Goal: Obtain resource: Obtain resource

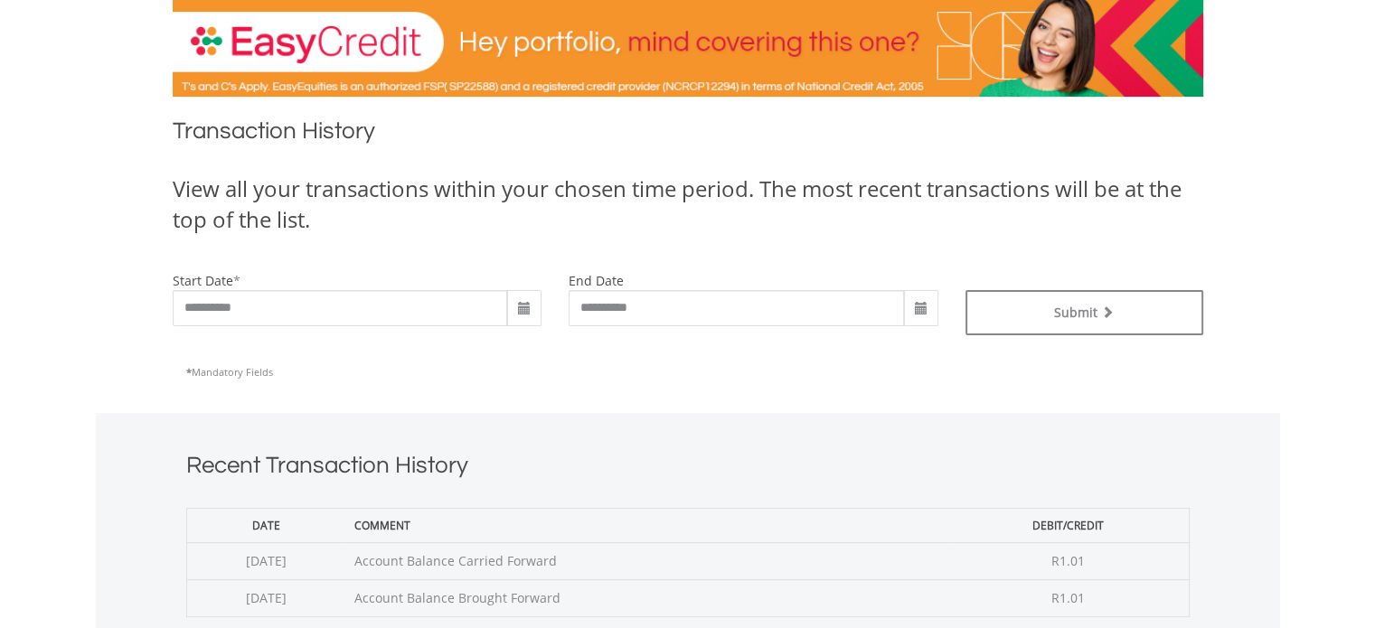
scroll to position [220, 0]
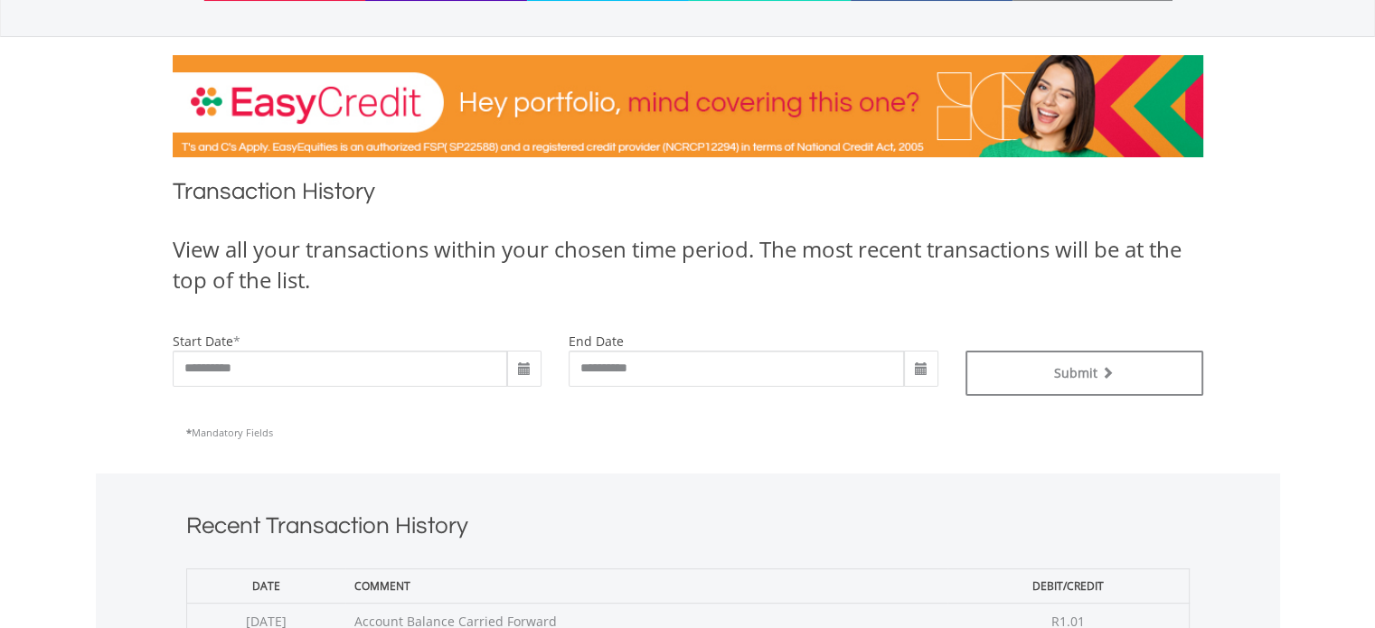
click at [524, 370] on span at bounding box center [524, 369] width 14 height 14
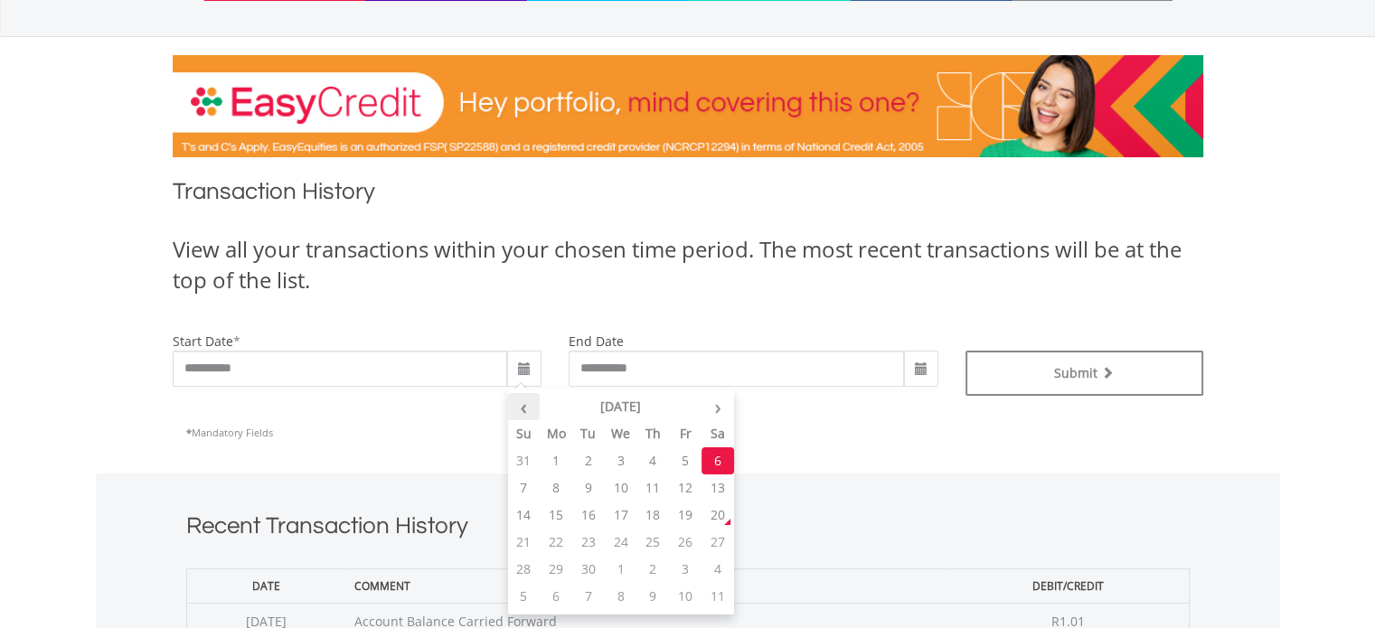
click at [532, 407] on th "‹" at bounding box center [524, 406] width 33 height 27
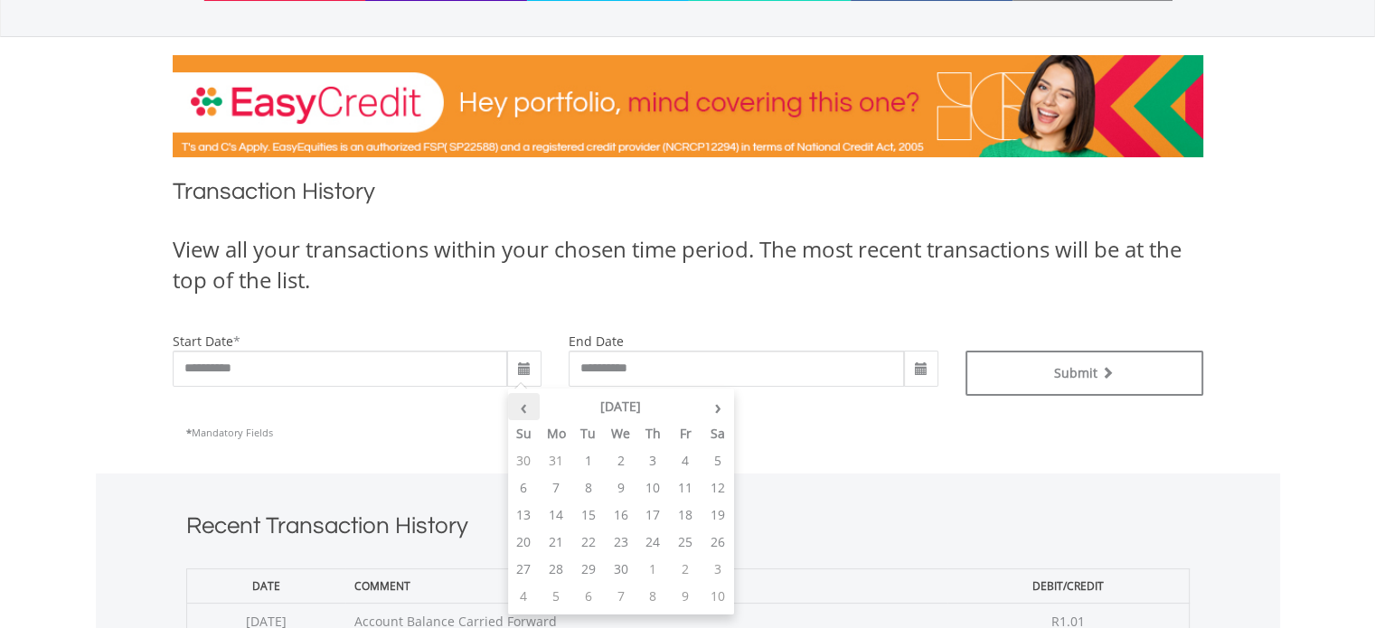
click at [532, 407] on th "‹" at bounding box center [524, 406] width 33 height 27
click at [525, 459] on td "23" at bounding box center [524, 460] width 33 height 27
type input "**********"
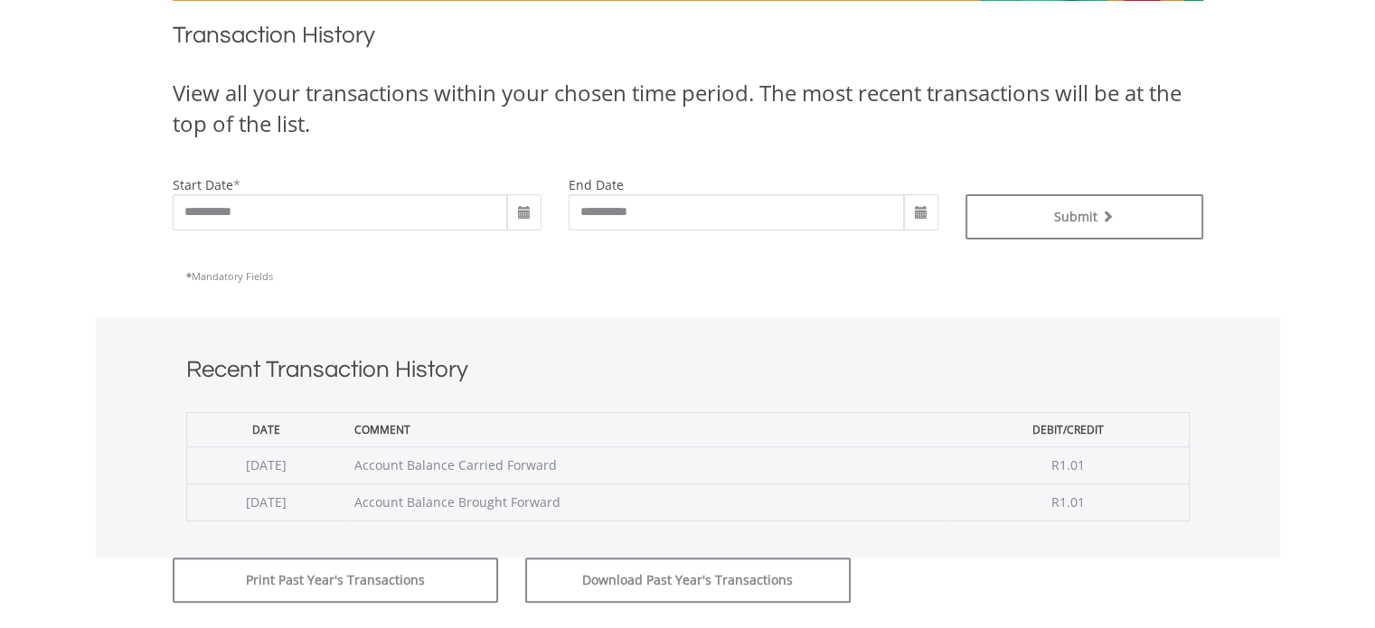
scroll to position [491, 0]
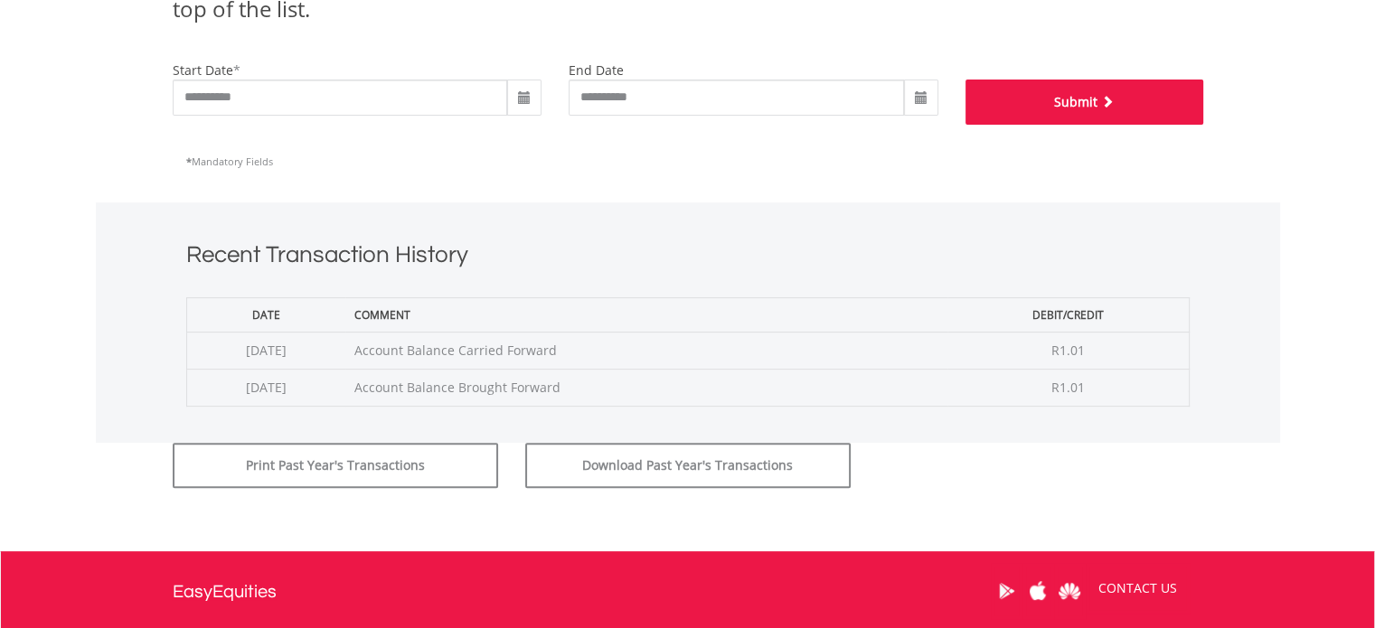
click at [1108, 76] on div "Submit" at bounding box center [1084, 92] width 265 height 63
click at [1084, 106] on button "Submit" at bounding box center [1084, 102] width 238 height 45
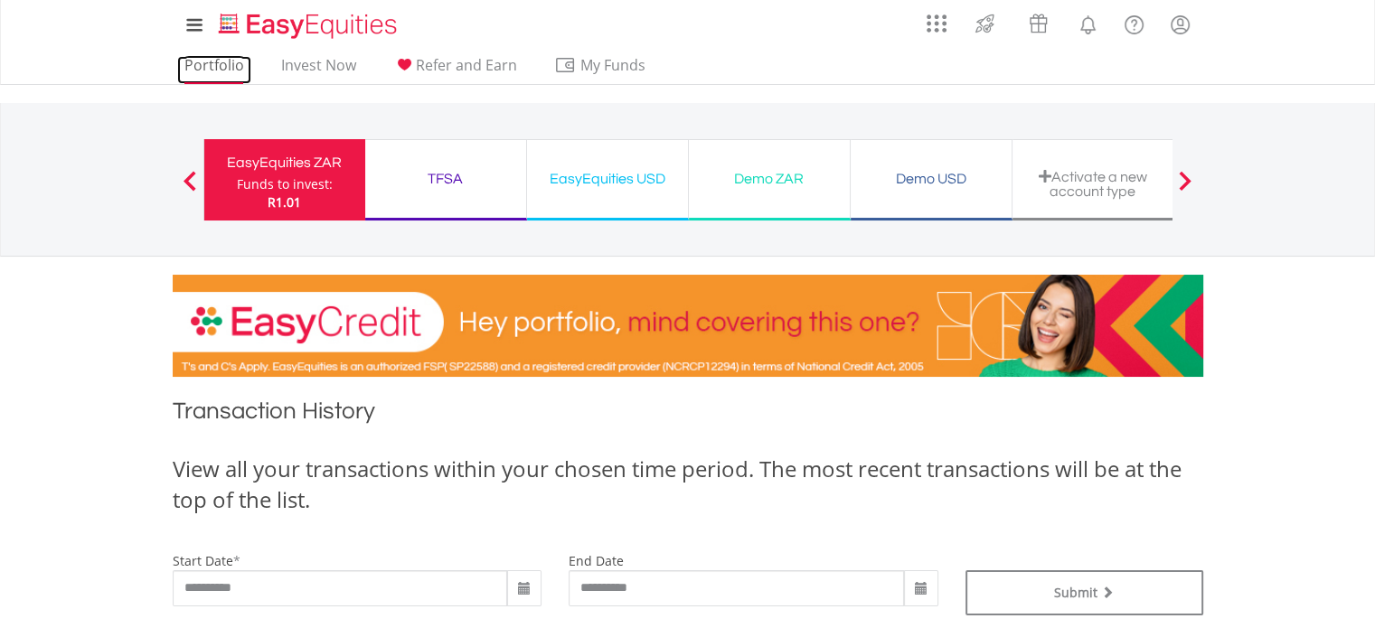
click at [210, 71] on link "Portfolio" at bounding box center [214, 70] width 74 height 28
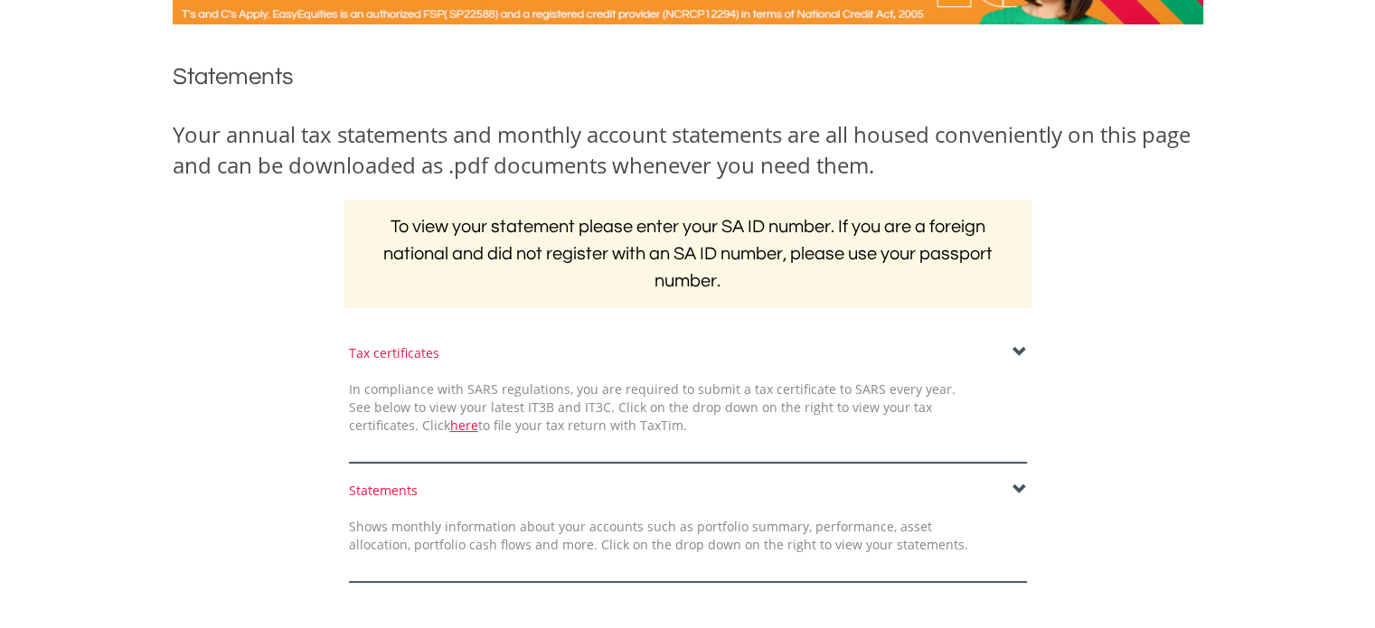
scroll to position [362, 0]
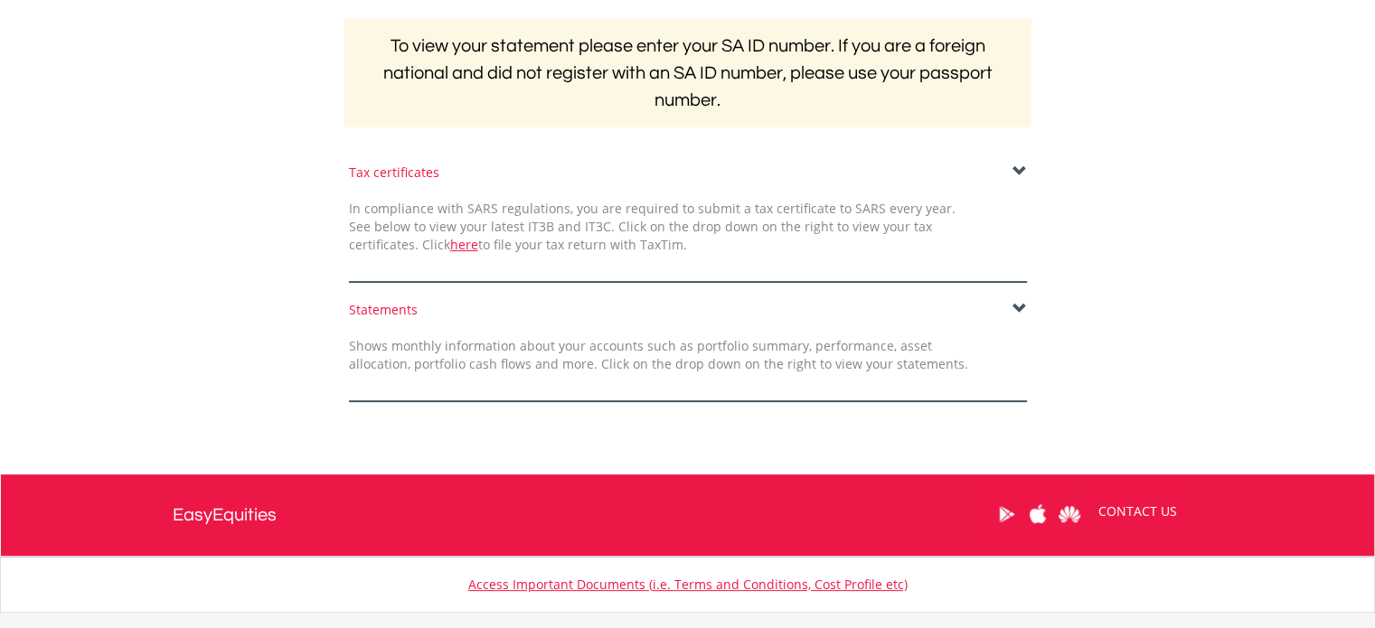
click at [1020, 306] on span at bounding box center [1019, 309] width 14 height 14
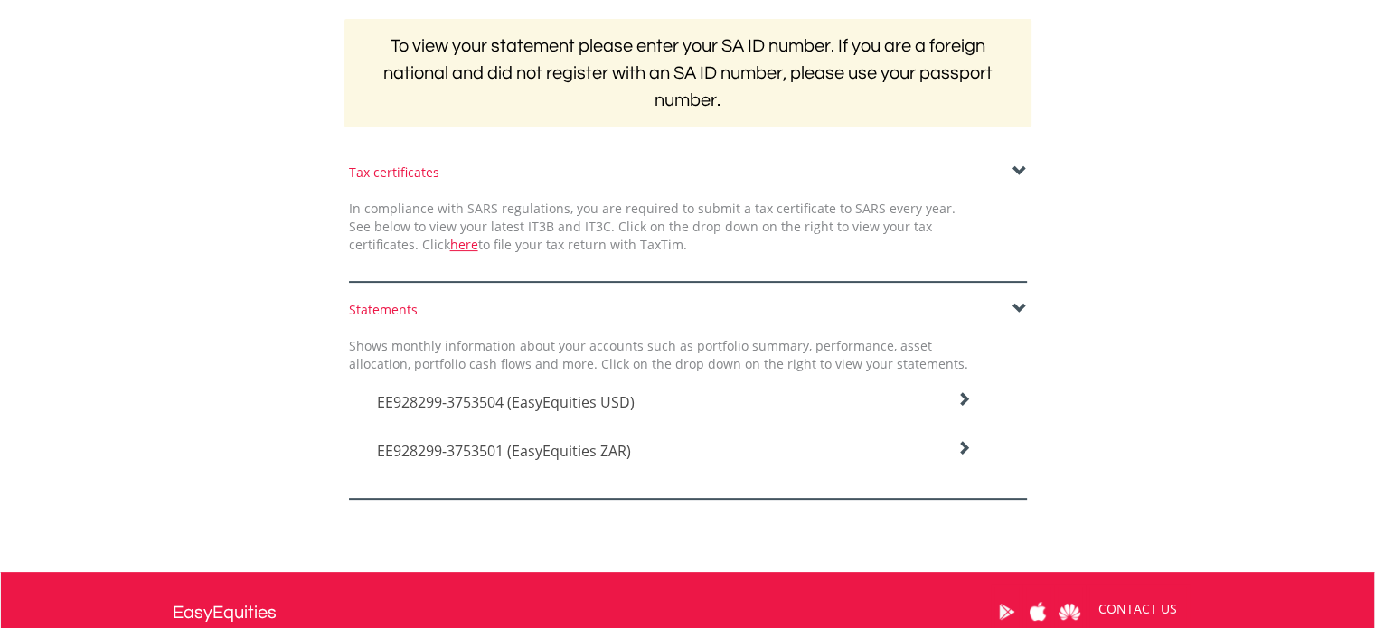
click at [530, 408] on span "EE928299-3753504 (EasyEquities USD)" at bounding box center [506, 402] width 258 height 20
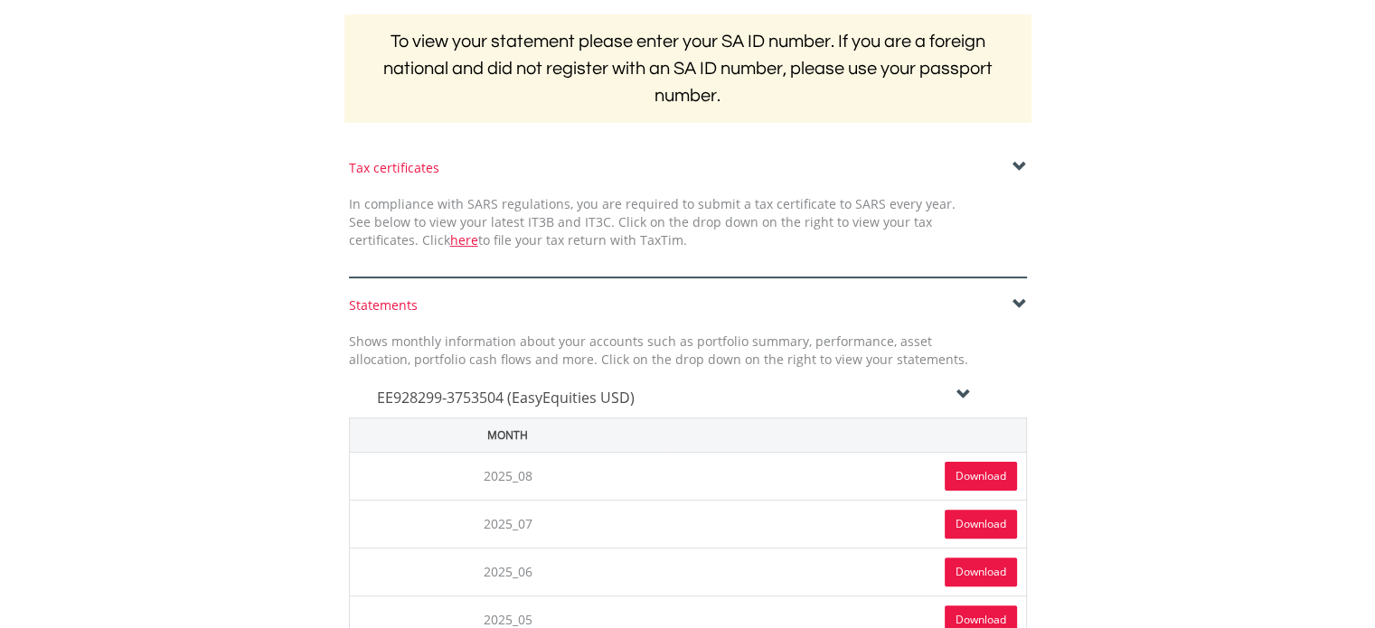
scroll to position [542, 0]
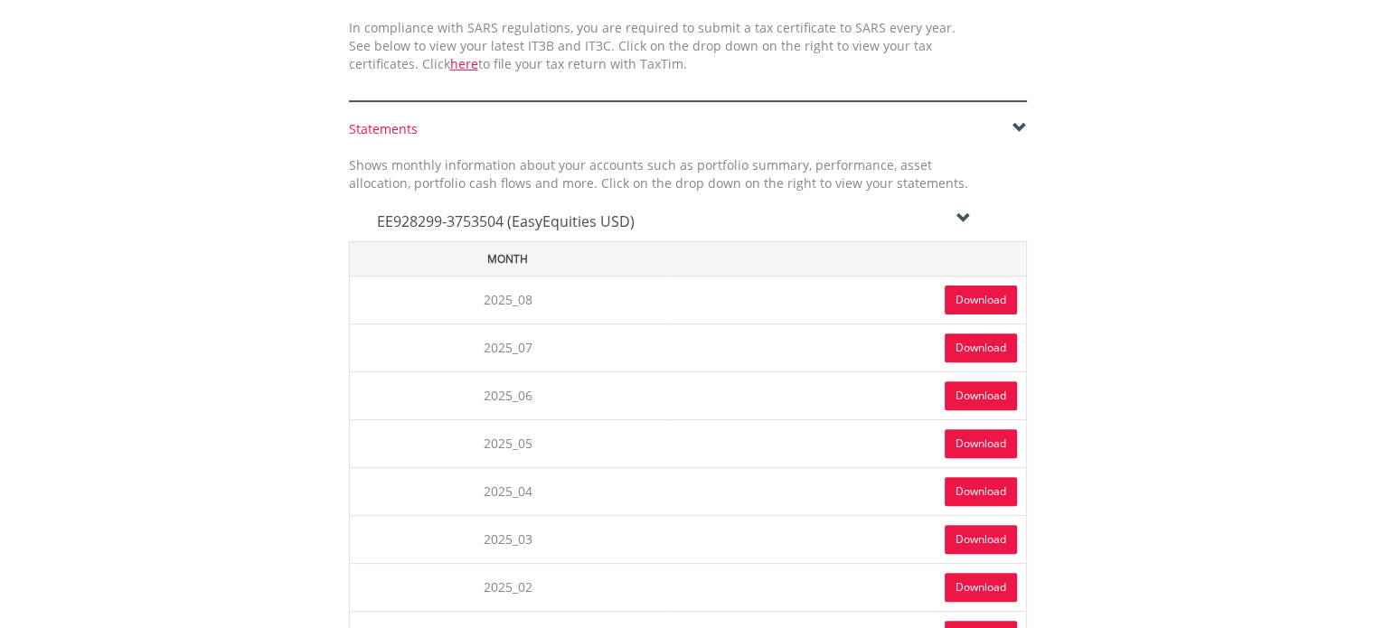
click at [970, 296] on link "Download" at bounding box center [980, 300] width 72 height 29
click at [867, 205] on div "EE928299-3753504 (EasyEquities USD)" at bounding box center [674, 217] width 622 height 49
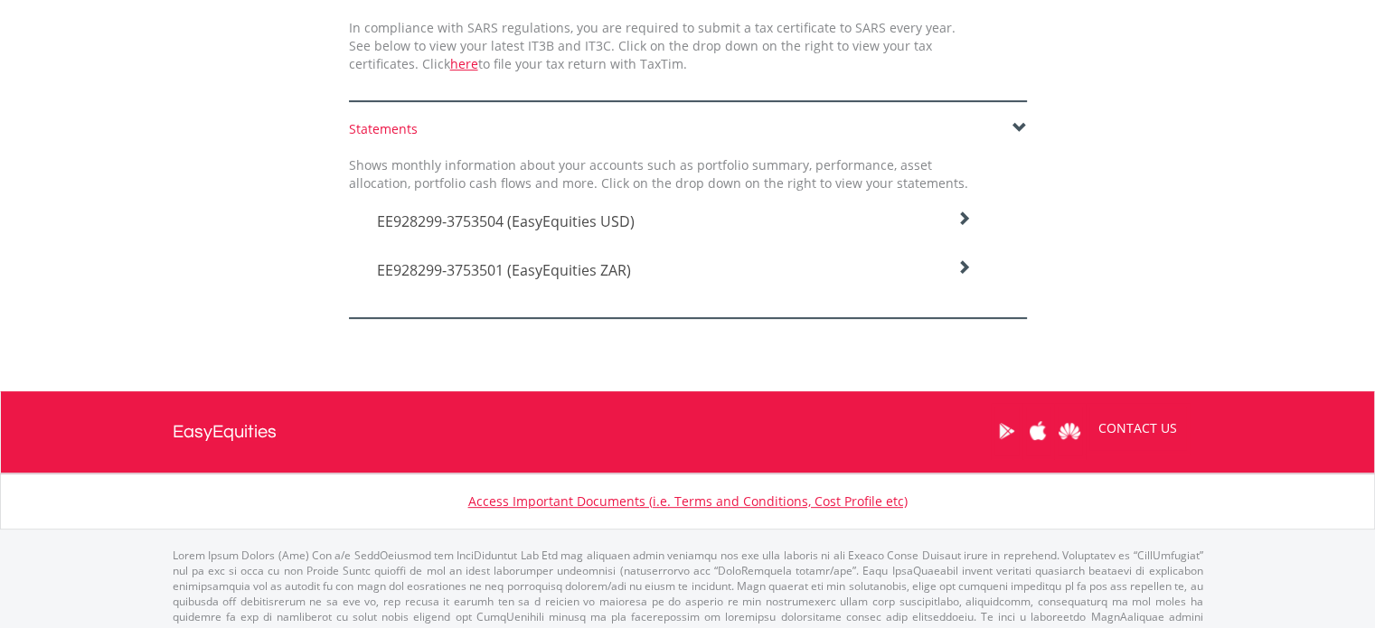
click at [868, 205] on div "EE928299-3753504 (EasyEquities USD)" at bounding box center [674, 217] width 622 height 49
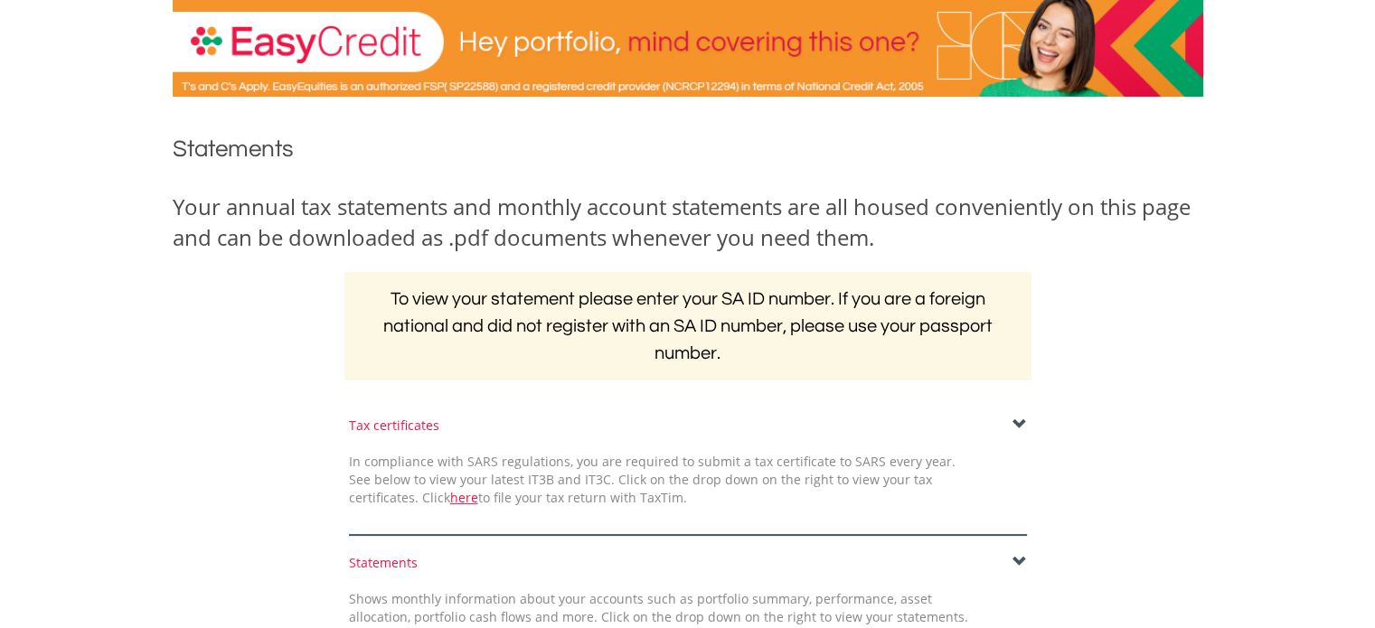
scroll to position [94, 0]
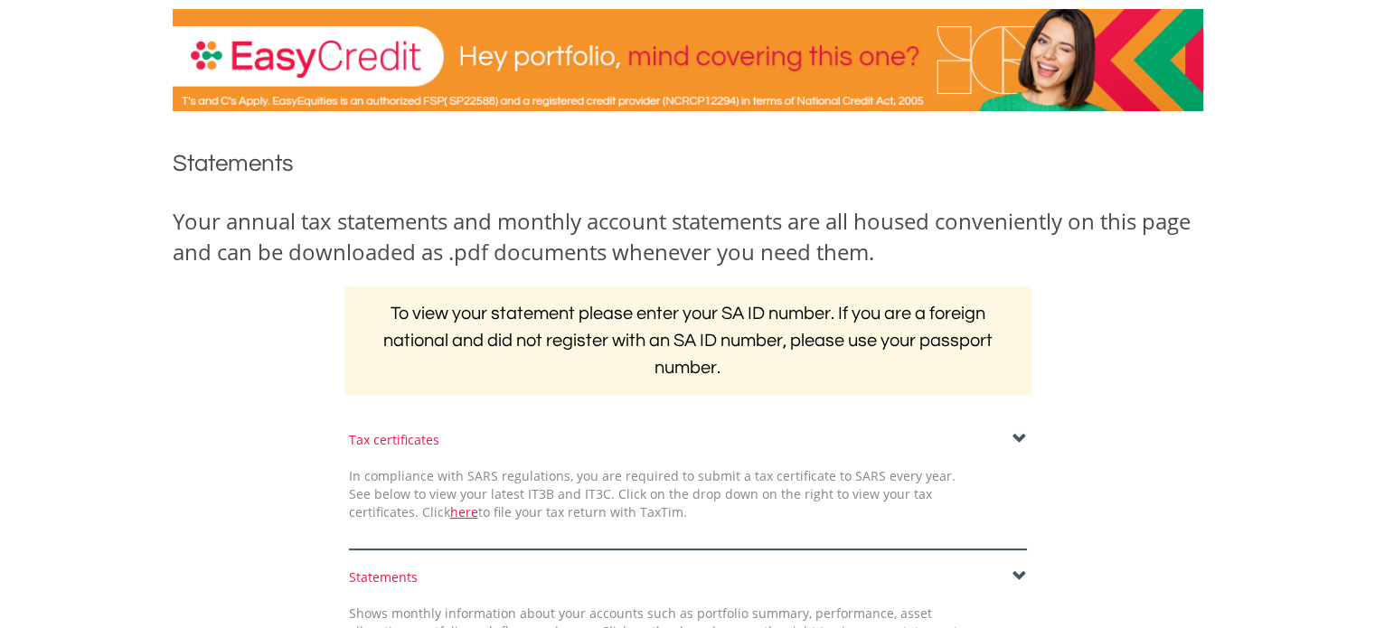
click at [1010, 442] on div "Tax certificates" at bounding box center [688, 440] width 678 height 18
click at [1012, 437] on span at bounding box center [1019, 439] width 14 height 14
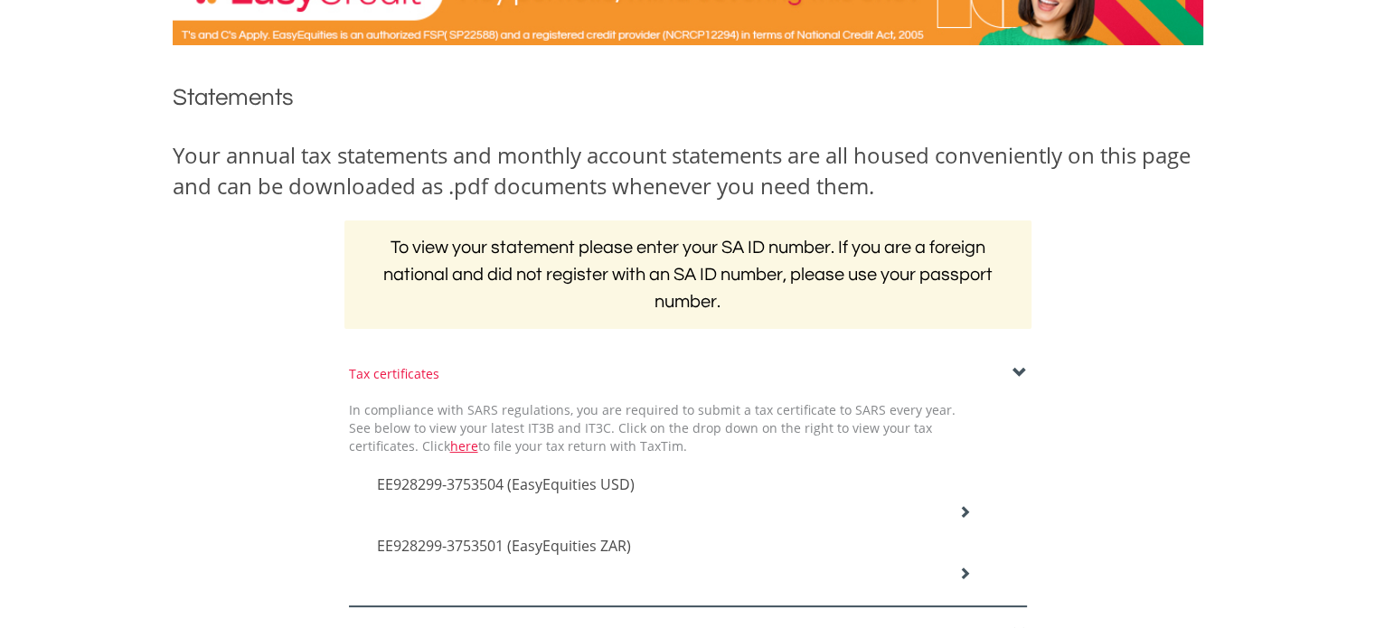
scroll to position [0, 0]
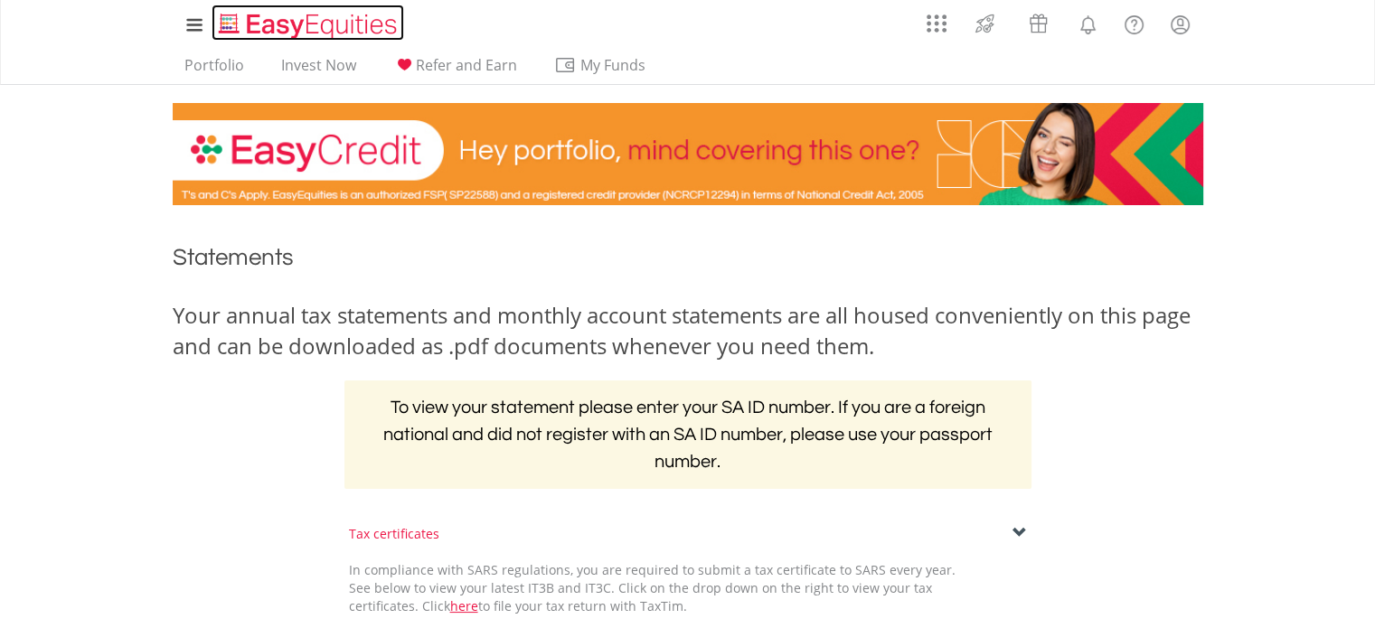
click at [257, 27] on img "Home page" at bounding box center [309, 26] width 189 height 30
